Goal: Find specific page/section: Find specific page/section

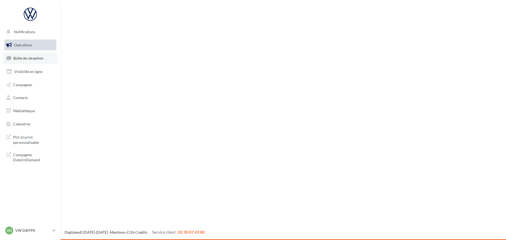
click at [36, 63] on link "Boîte de réception" at bounding box center [30, 57] width 54 height 11
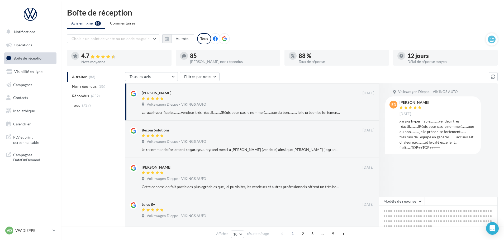
click at [26, 236] on div "VD VW DIEPPE vw-die-vau" at bounding box center [30, 233] width 61 height 15
click at [25, 233] on p "VW DIEPPE" at bounding box center [32, 230] width 35 height 5
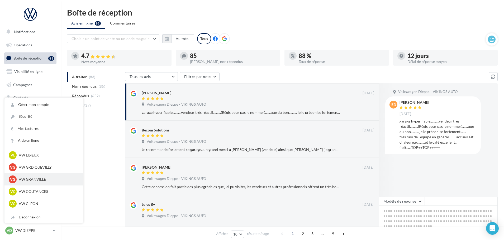
scroll to position [132, 0]
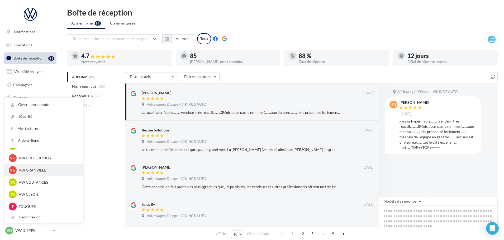
click at [39, 169] on p "VW GRANVILLE" at bounding box center [48, 170] width 58 height 5
